Goal: Task Accomplishment & Management: Use online tool/utility

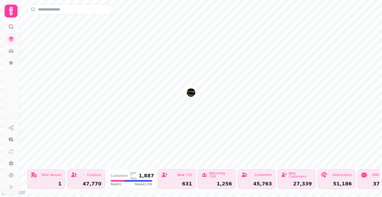
click at [191, 92] on img "The Farmers Dog" at bounding box center [191, 92] width 8 height 8
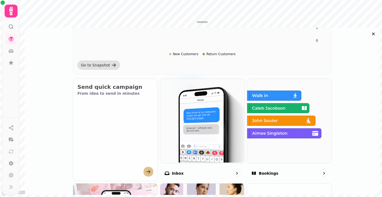
scroll to position [164, 0]
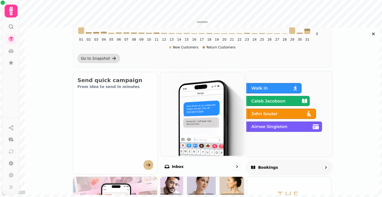
click at [291, 109] on img at bounding box center [289, 114] width 86 height 86
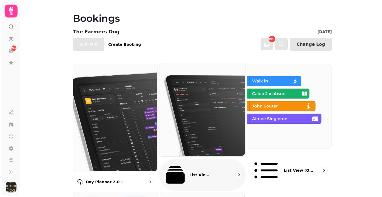
scroll to position [19, 0]
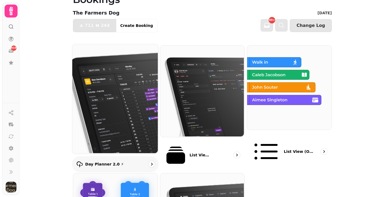
click at [140, 110] on img at bounding box center [115, 99] width 86 height 110
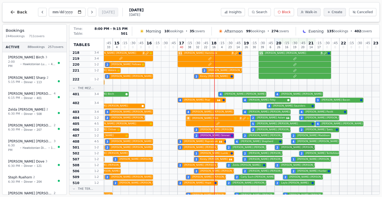
scroll to position [168, 88]
